Goal: Download file/media

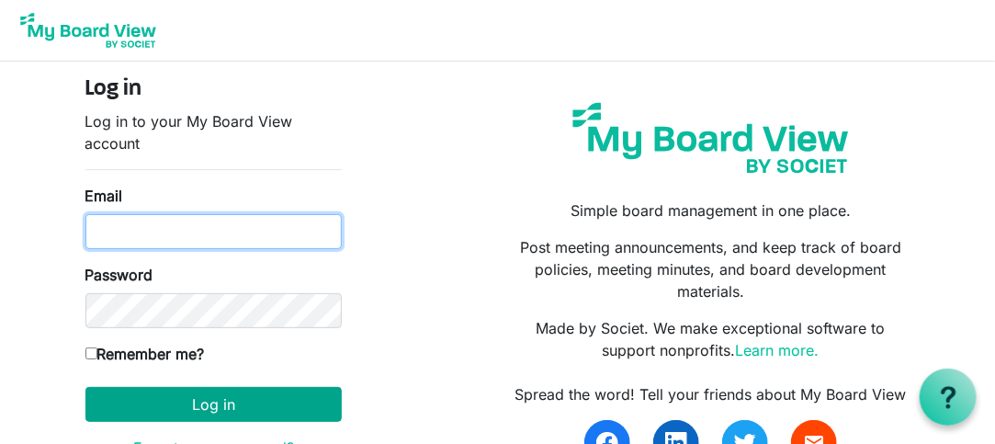
type input "ceisenbise@gmail.com"
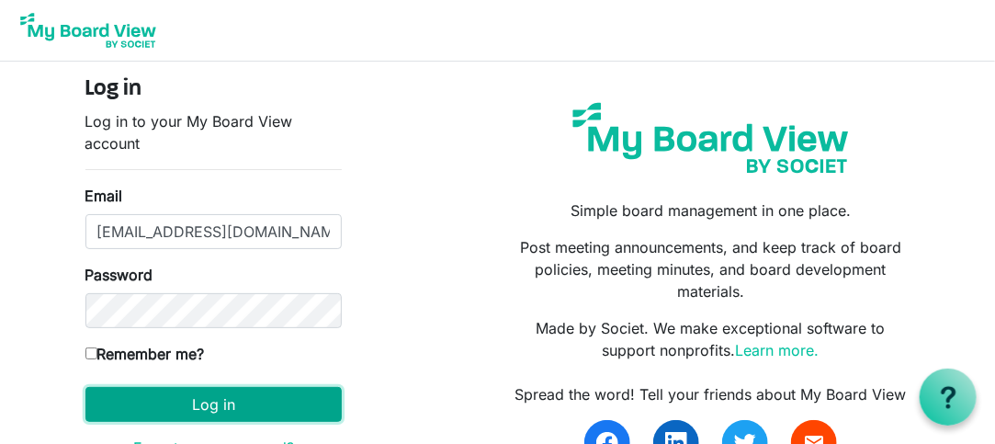
click at [216, 402] on button "Log in" at bounding box center [213, 404] width 256 height 35
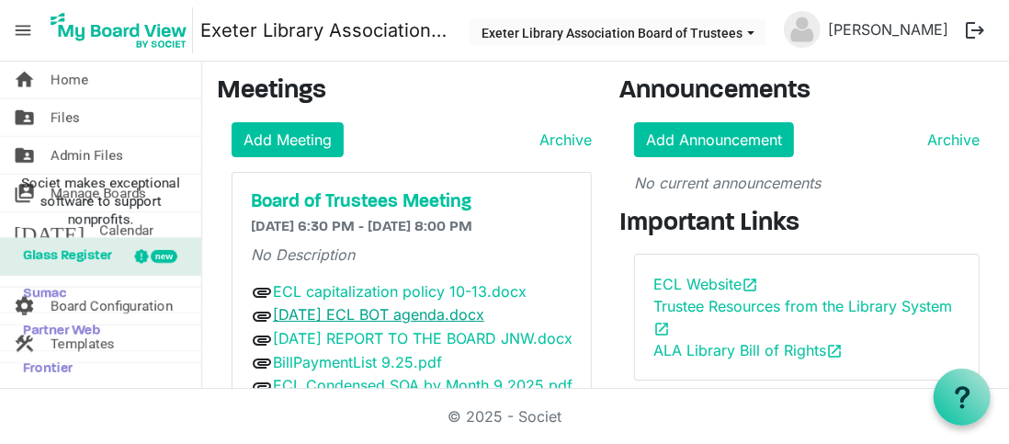
click at [480, 315] on link "[DATE] ECL BOT agenda.docx" at bounding box center [378, 314] width 211 height 18
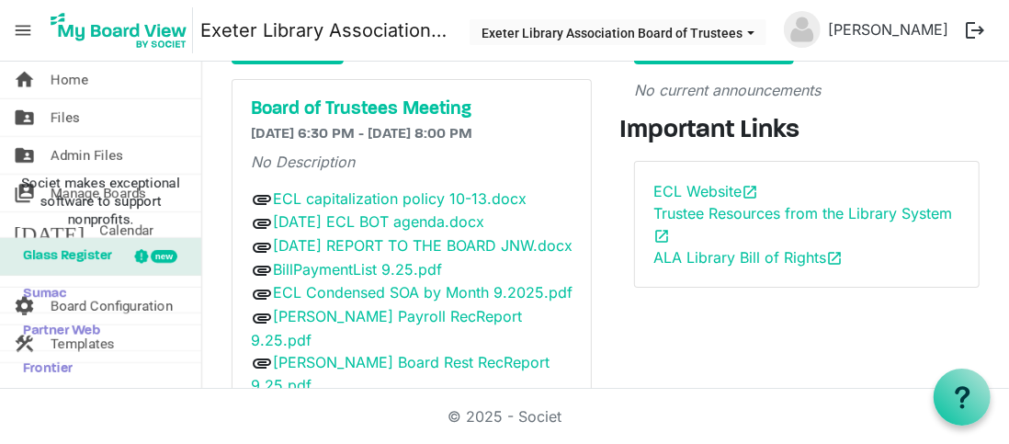
scroll to position [184, 0]
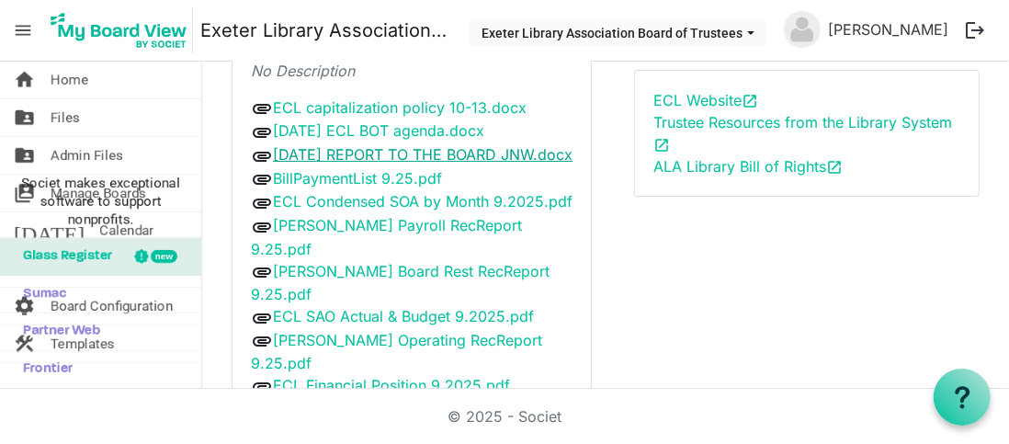
click at [402, 160] on link "[DATE] REPORT TO THE BOARD JNW.docx" at bounding box center [423, 154] width 300 height 18
